Goal: Navigation & Orientation: Find specific page/section

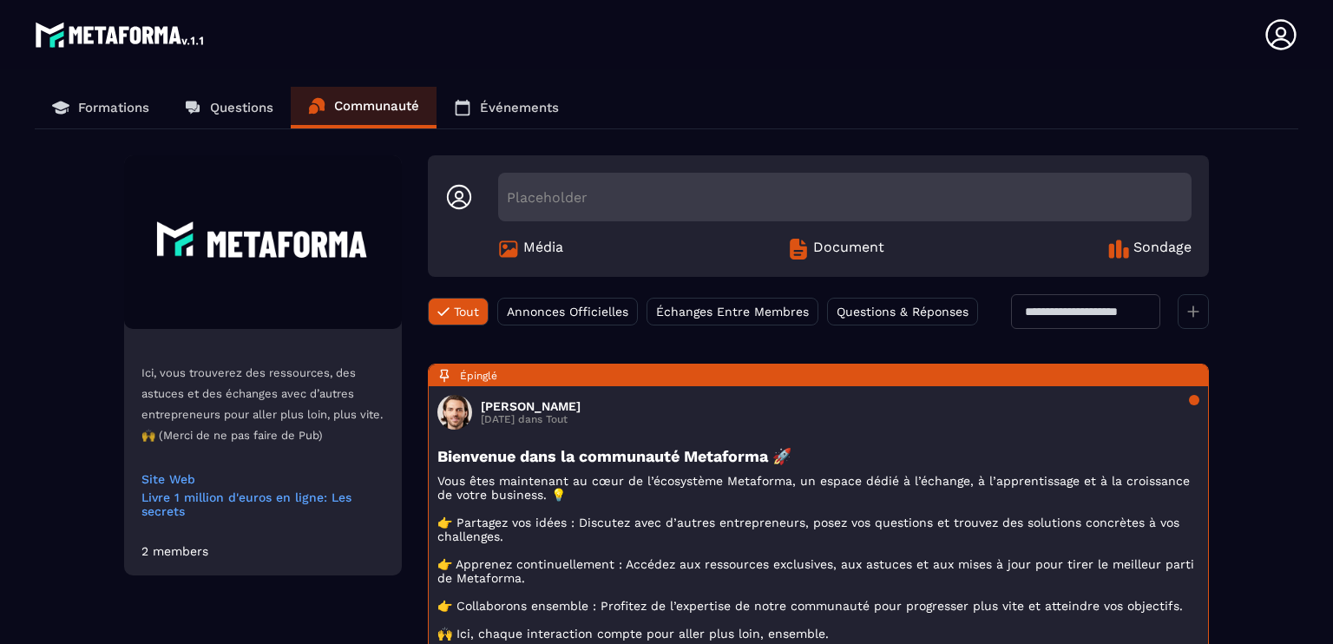
click at [257, 93] on link "Questions" at bounding box center [229, 108] width 124 height 42
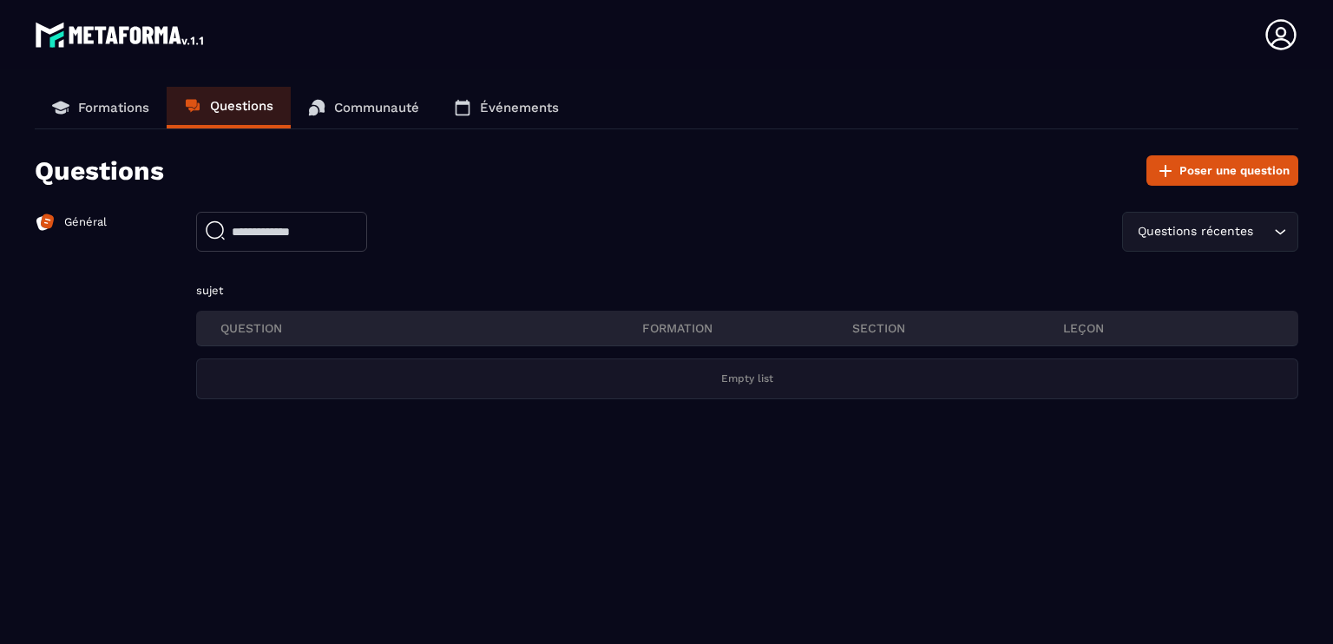
click at [109, 102] on p "Formations" at bounding box center [113, 108] width 71 height 16
